Goal: Browse casually

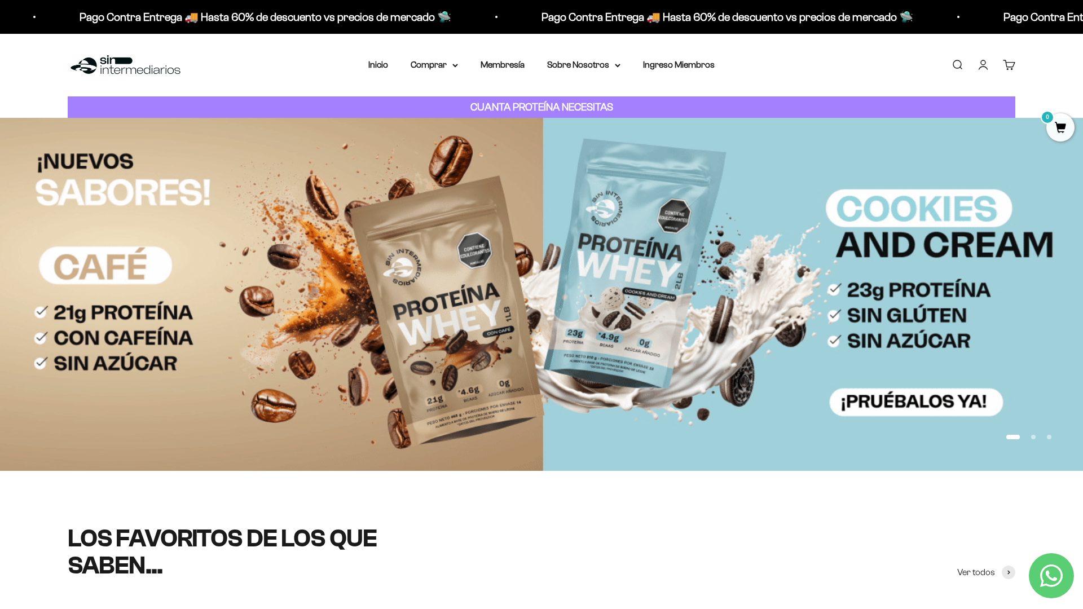
scroll to position [73, 0]
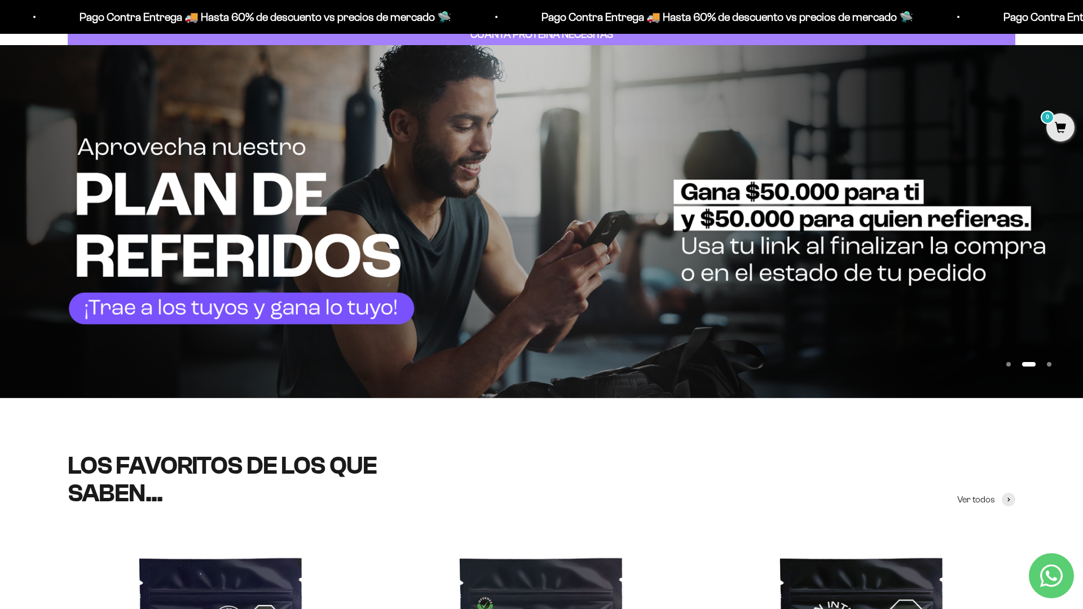
scroll to position [203, 0]
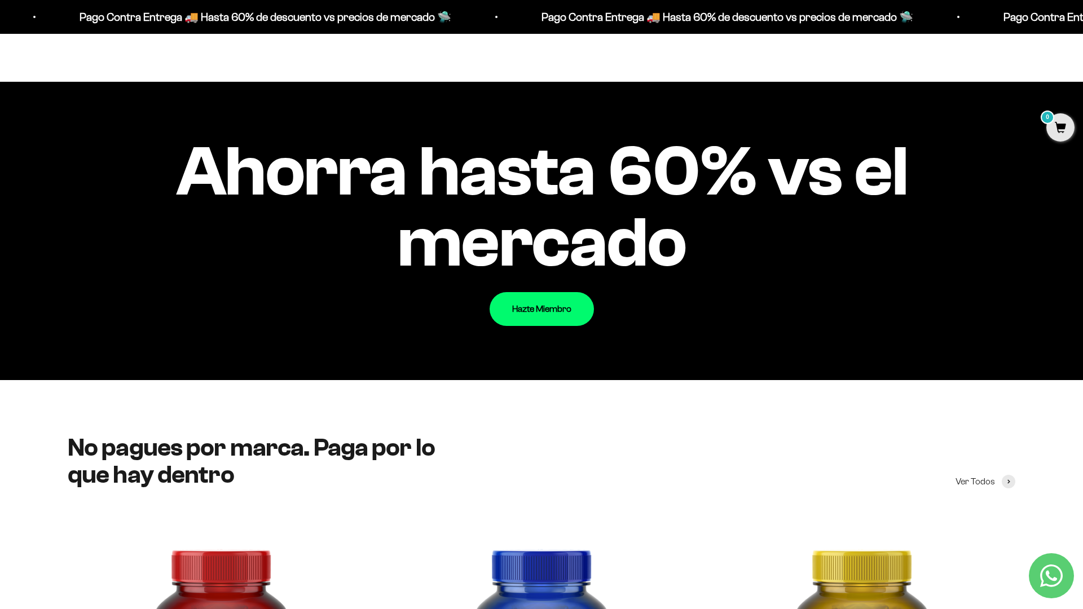
scroll to position [1366, 0]
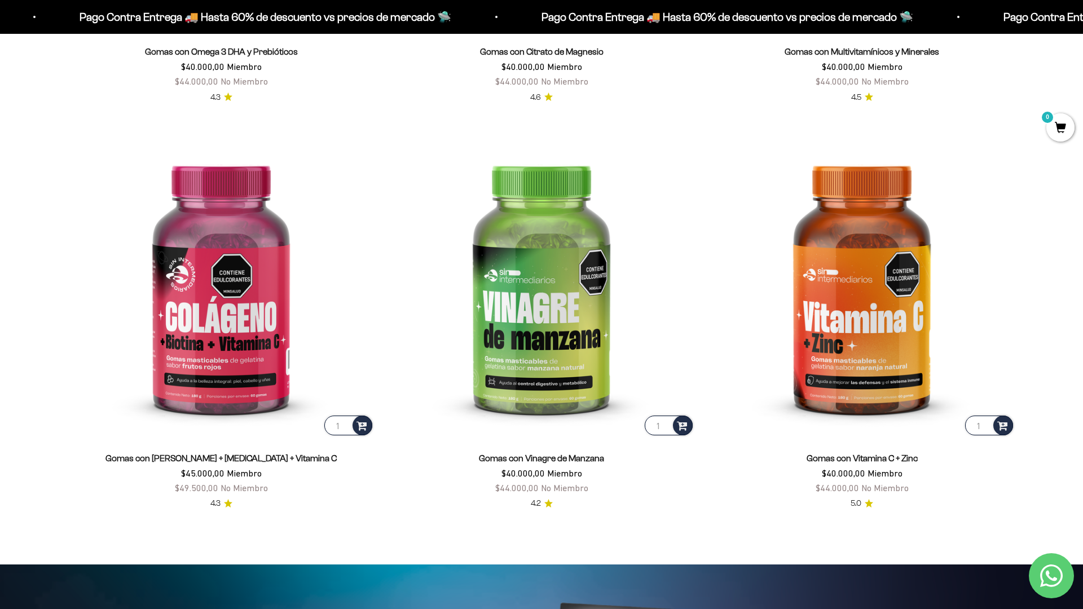
click at [1082, 25] on html "Ir al contenido Pago Contra Entrega 🚚 Hasta 60% de descuento vs precios [PERSON…" at bounding box center [541, 568] width 1083 height 5449
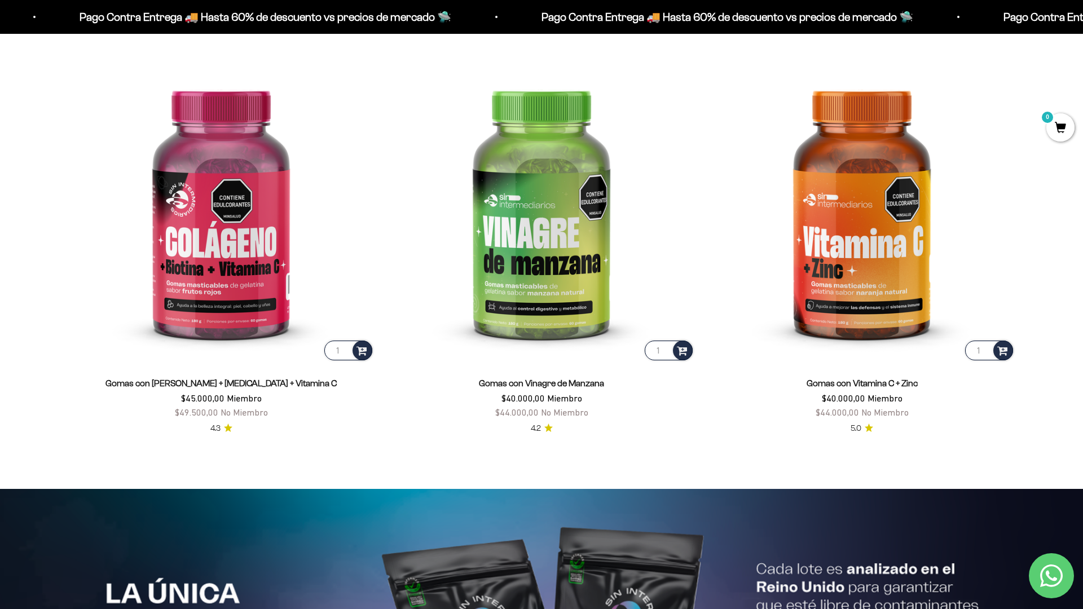
click at [1082, 25] on html "Ir al contenido Pago Contra Entrega 🚚 Hasta 60% de descuento vs precios [PERSON…" at bounding box center [541, 493] width 1083 height 5450
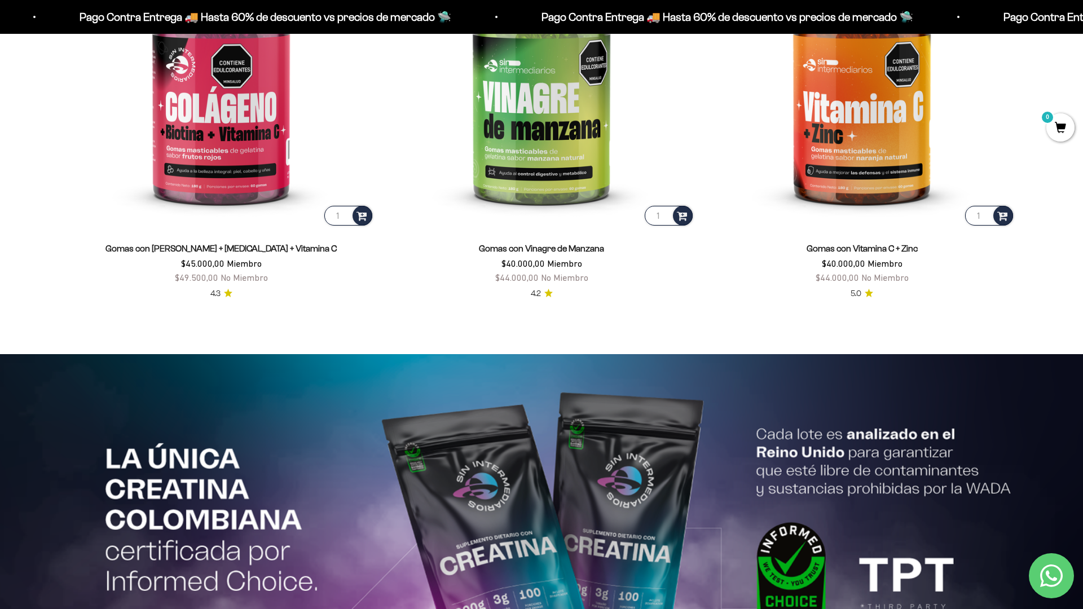
click at [1082, 25] on html "Ir al contenido Pago Contra Entrega 🚚 Hasta 60% de descuento vs precios [PERSON…" at bounding box center [541, 358] width 1083 height 5450
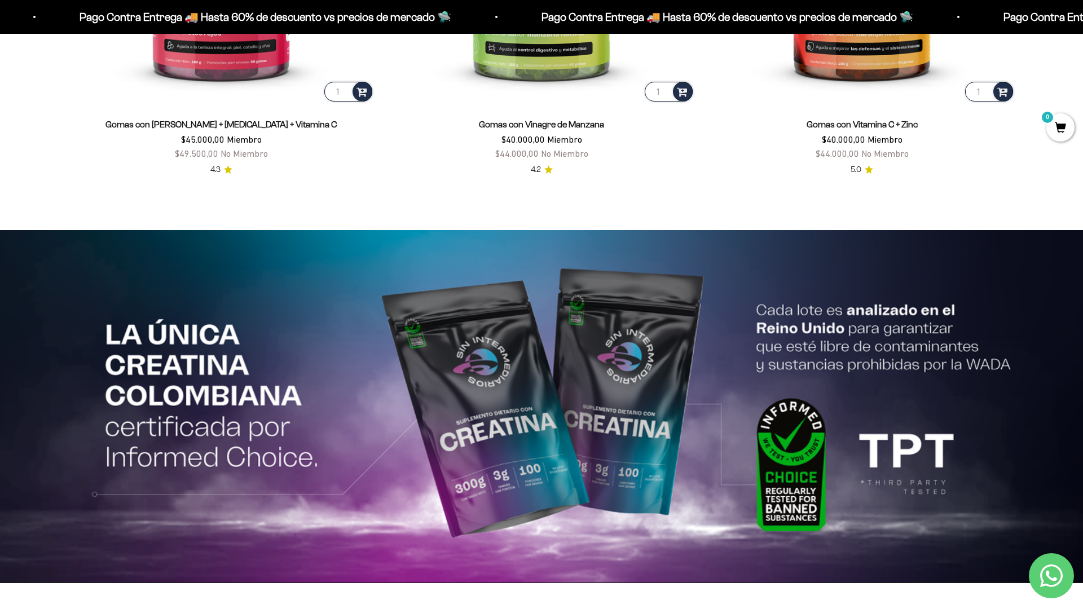
click at [1082, 25] on html "Ir al contenido Pago Contra Entrega 🚚 Hasta 60% de descuento vs precios [PERSON…" at bounding box center [541, 234] width 1083 height 5449
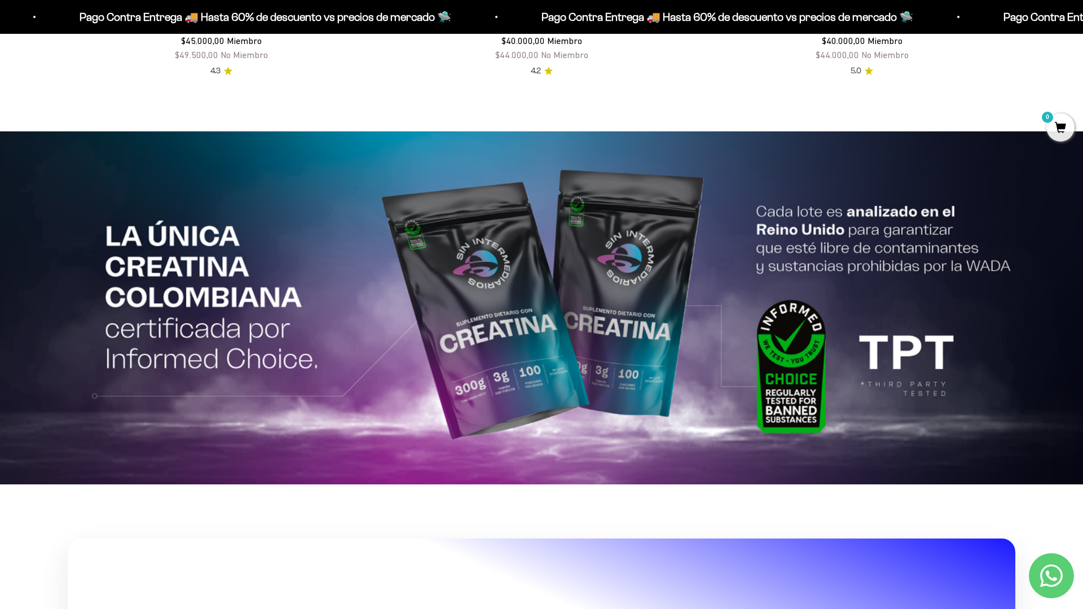
click at [1082, 25] on html "Ir al contenido Pago Contra Entrega 🚚 Hasta 60% de descuento vs precios [PERSON…" at bounding box center [541, 135] width 1083 height 5449
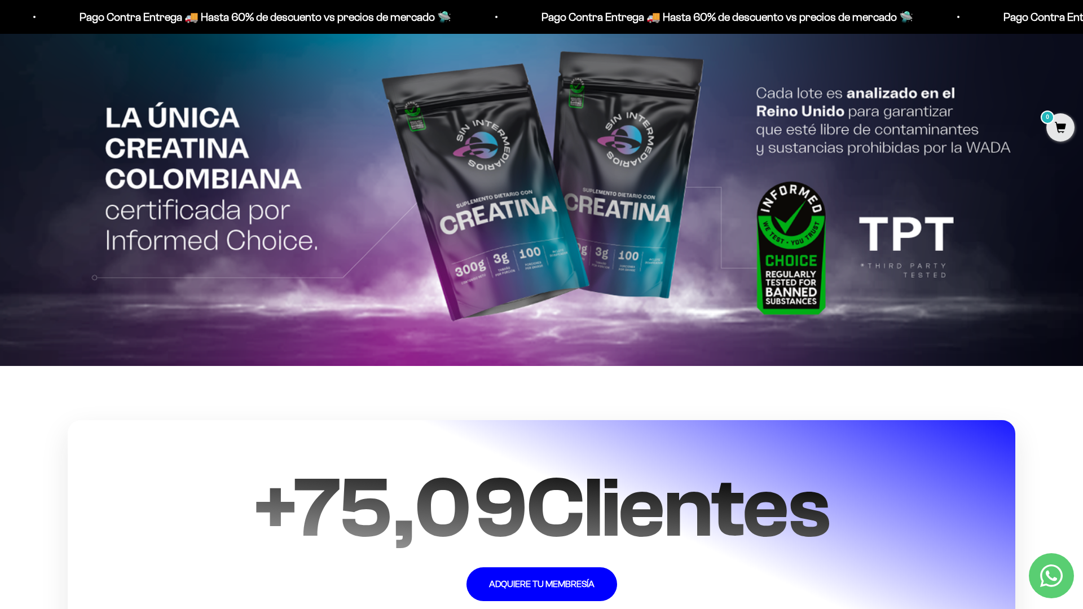
scroll to position [2708, 0]
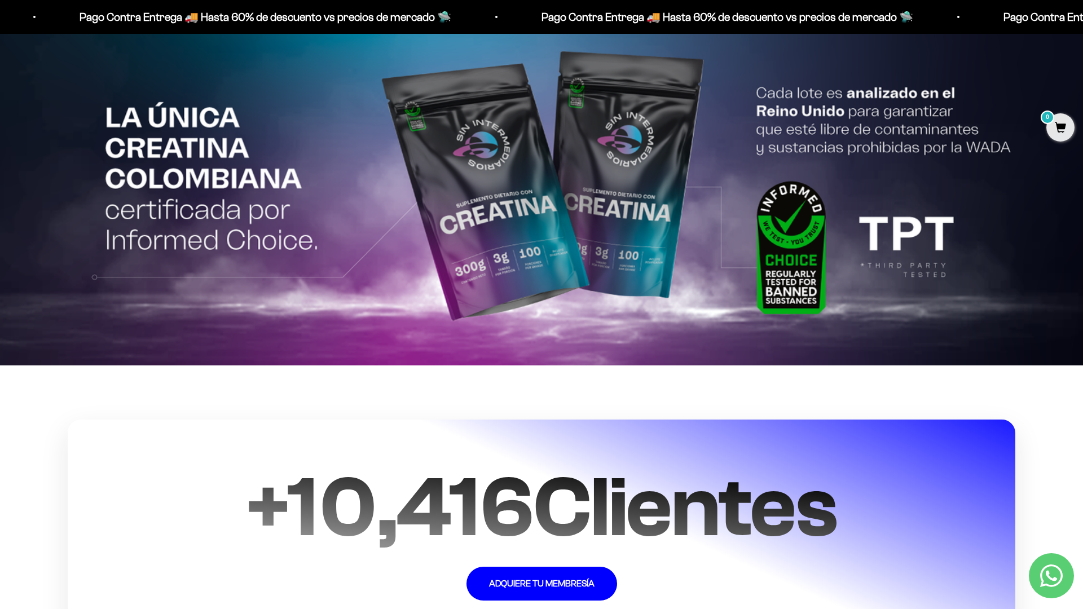
click at [1082, 25] on html "Ir al contenido Pago Contra Entrega 🚚 Hasta 60% de descuento vs precios [PERSON…" at bounding box center [541, 16] width 1083 height 5449
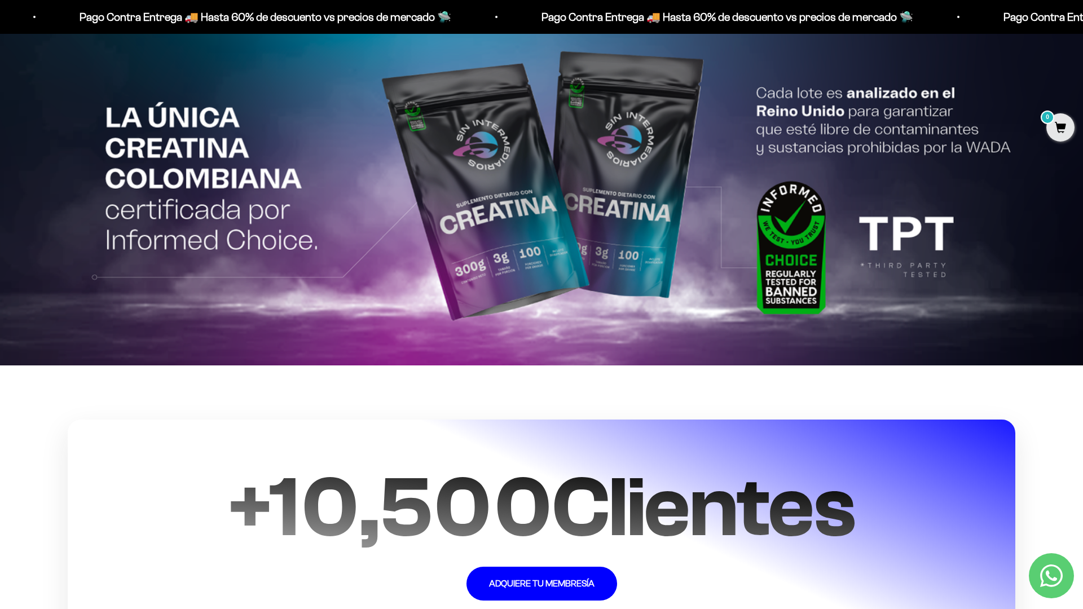
scroll to position [2776, 0]
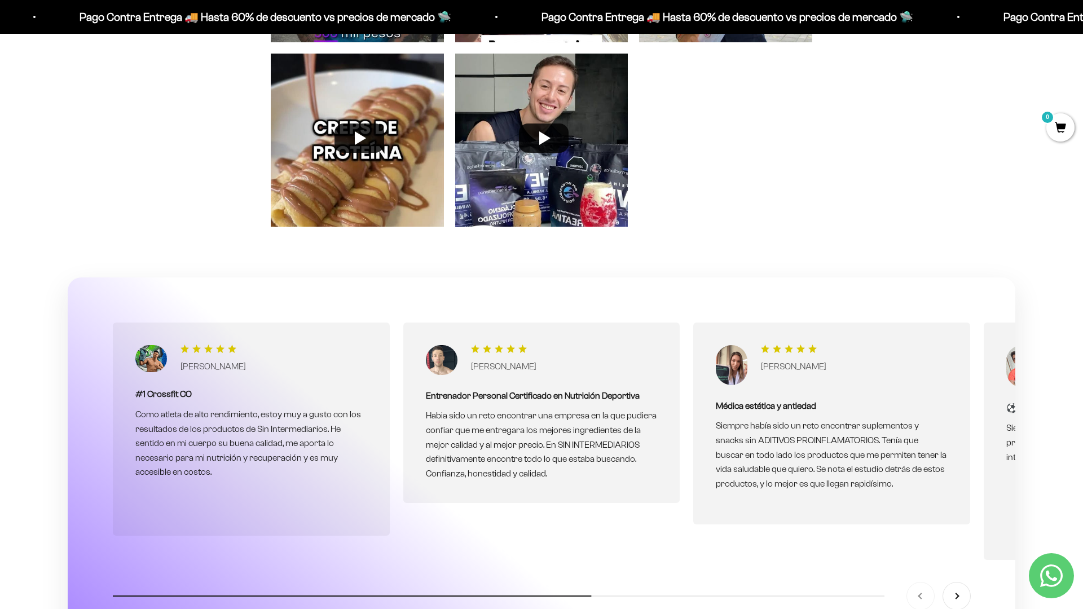
click at [1045, 157] on div "Publicaciones de nuestros clientes y embajadores Etiquétanos para ver tu imagen…" at bounding box center [541, 37] width 1083 height 459
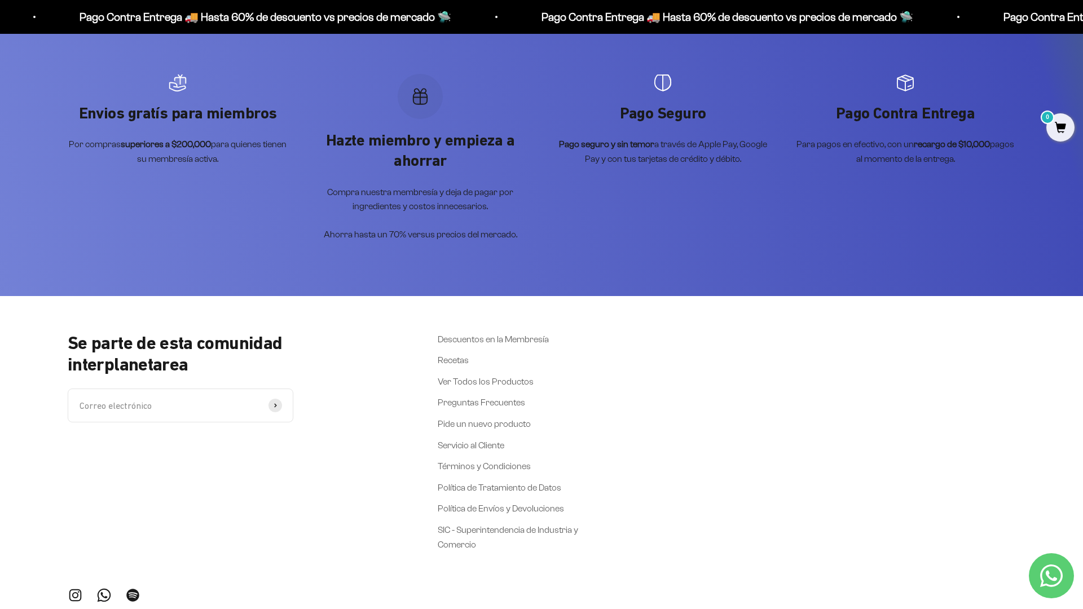
click at [1033, 437] on div "Se parte de esta comunidad interplanetarea Correo electrónico Suscribirse Descu…" at bounding box center [541, 488] width 1083 height 384
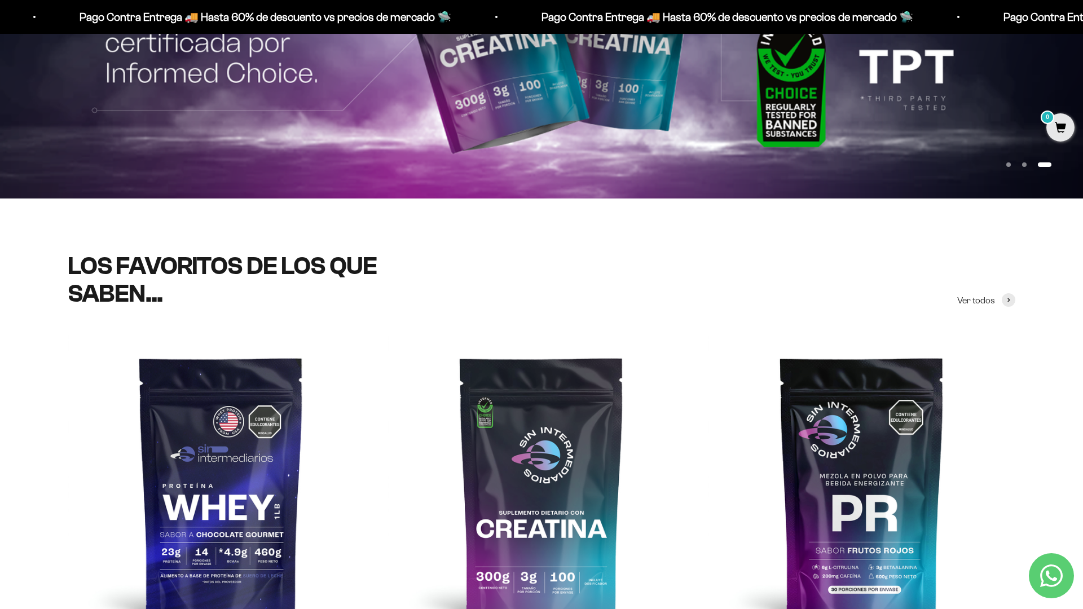
scroll to position [0, 0]
